Goal: Check status: Check status

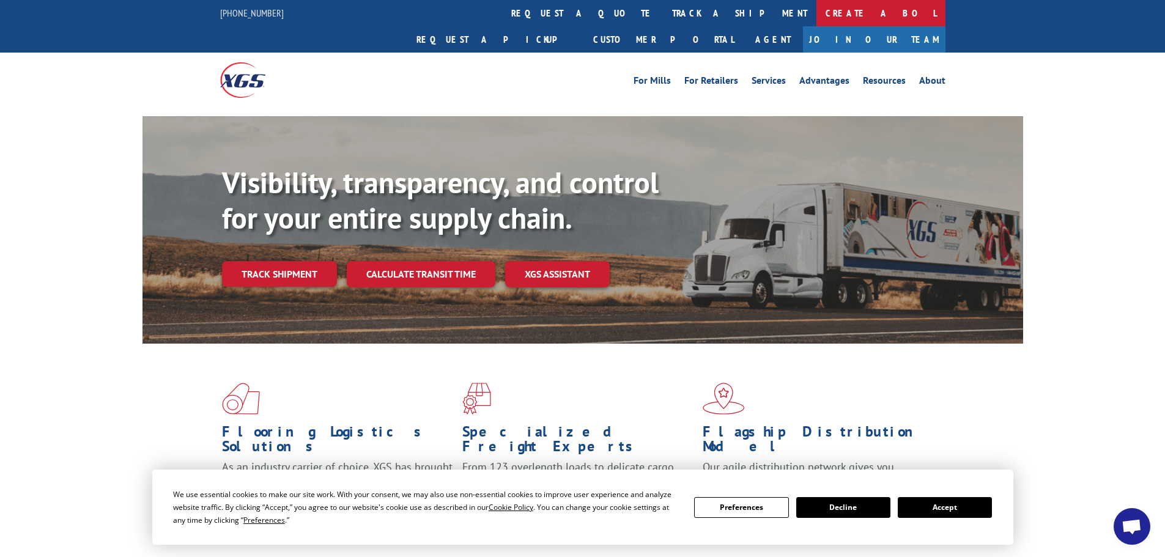
click at [817, 12] on link "Create a BOL" at bounding box center [881, 13] width 129 height 26
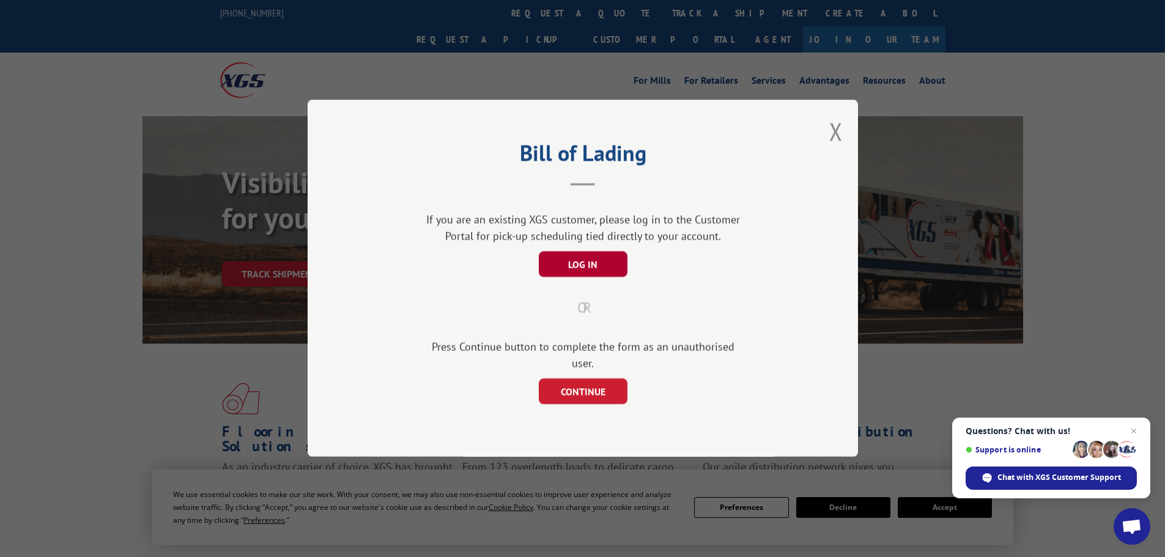
click at [587, 269] on button "LOG IN" at bounding box center [582, 265] width 89 height 26
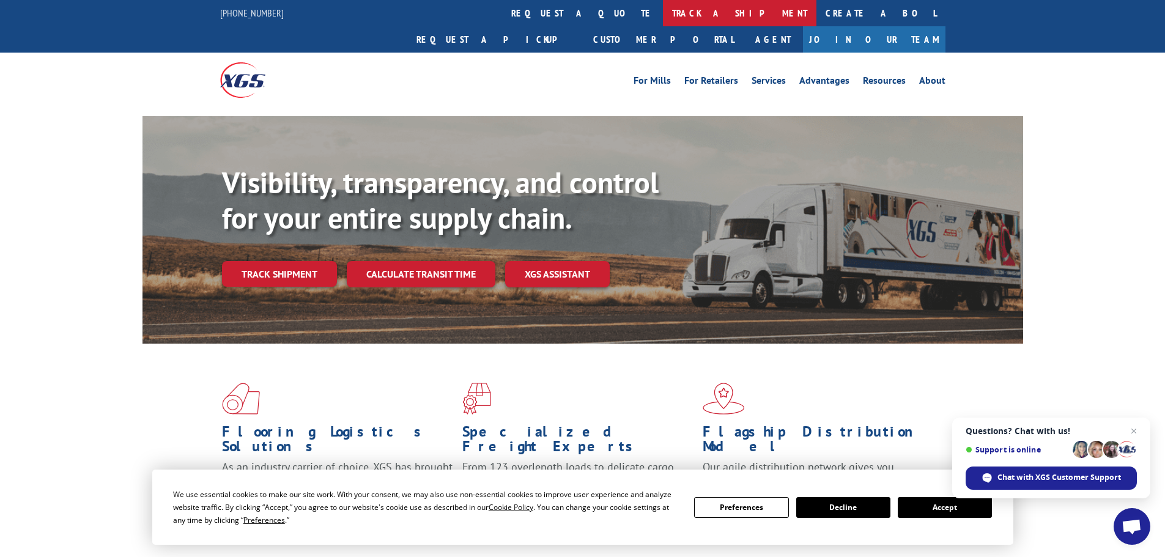
click at [663, 12] on link "track a shipment" at bounding box center [740, 13] width 154 height 26
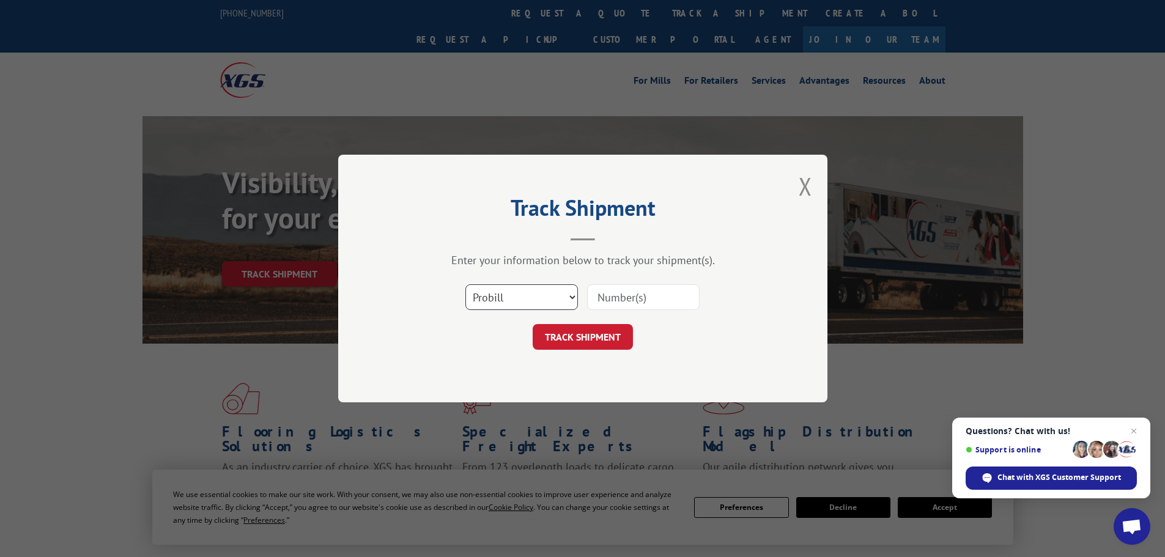
click at [527, 300] on select "Select category... Probill BOL PO" at bounding box center [521, 297] width 113 height 26
select select "po"
click at [465, 284] on select "Select category... Probill BOL PO" at bounding box center [521, 297] width 113 height 26
click at [624, 295] on input at bounding box center [643, 297] width 113 height 26
paste input "38539976"
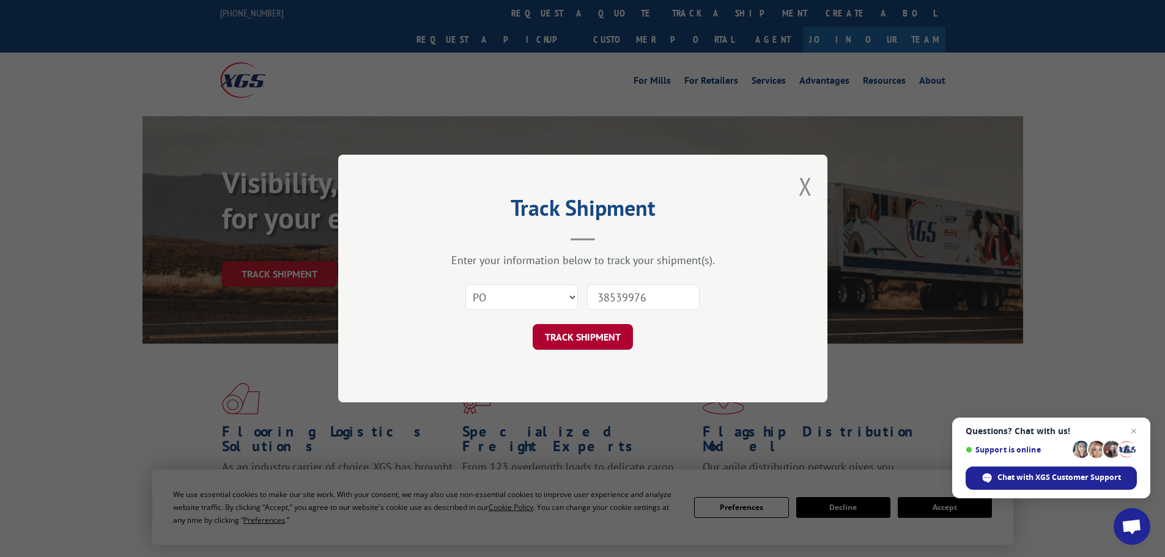
type input "38539976"
click at [593, 338] on button "TRACK SHIPMENT" at bounding box center [583, 337] width 100 height 26
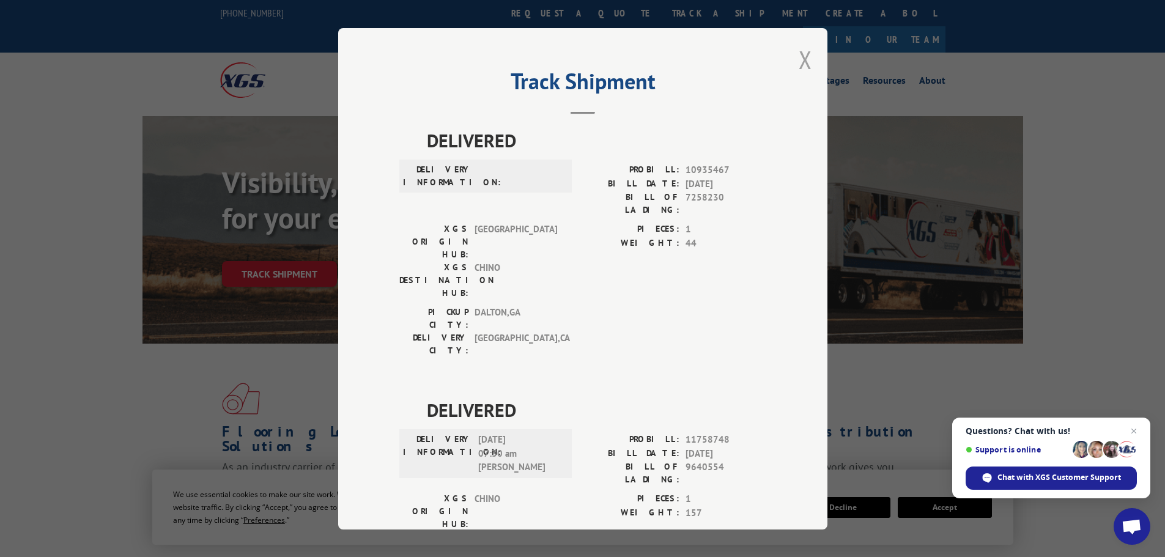
click at [804, 58] on button "Close modal" at bounding box center [805, 59] width 13 height 32
